Goal: Navigation & Orientation: Understand site structure

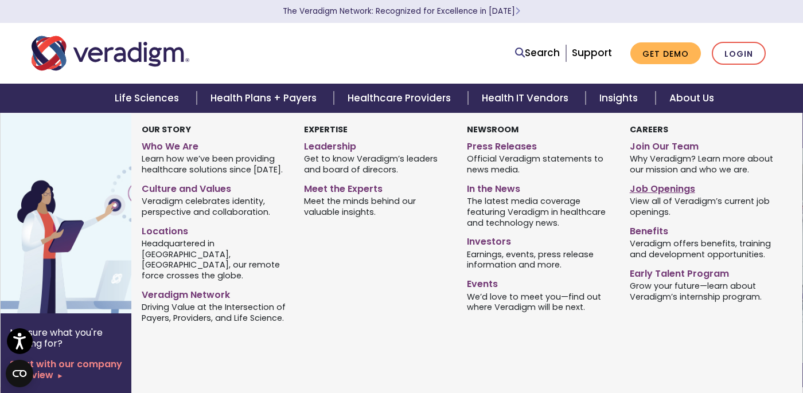
click at [661, 191] on link "Job Openings" at bounding box center [702, 187] width 146 height 17
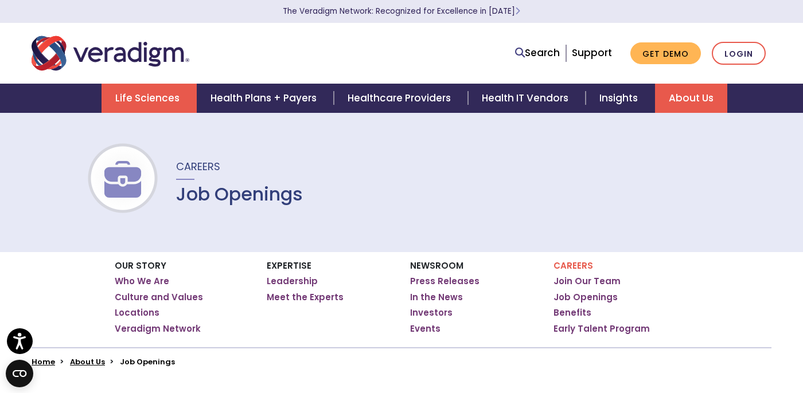
click at [138, 100] on link "Life Sciences" at bounding box center [148, 98] width 95 height 29
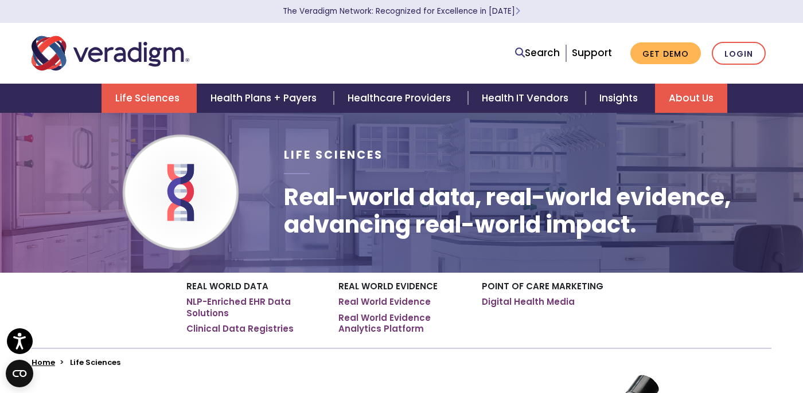
click at [709, 96] on link "About Us" at bounding box center [691, 98] width 72 height 29
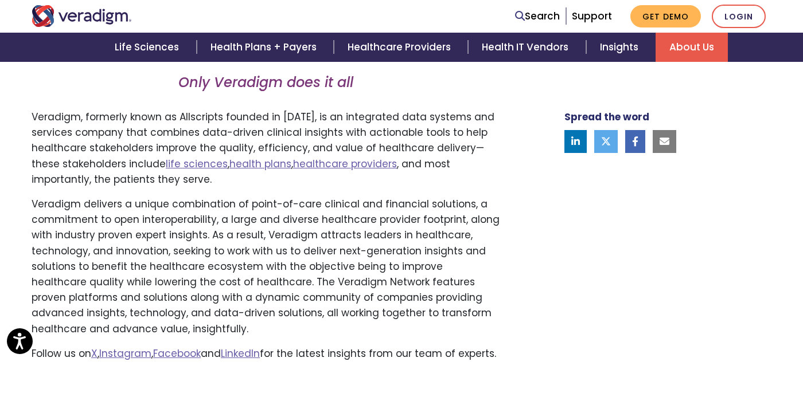
scroll to position [742, 0]
